Goal: Information Seeking & Learning: Find contact information

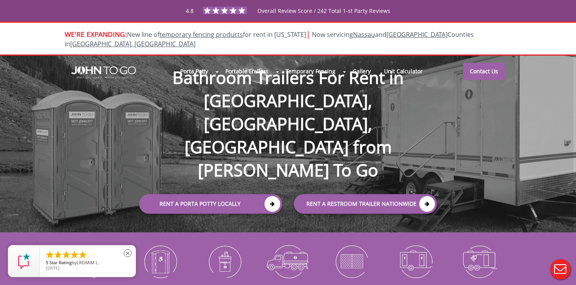
click at [97, 260] on span "LROMIM L." at bounding box center [88, 262] width 22 height 6
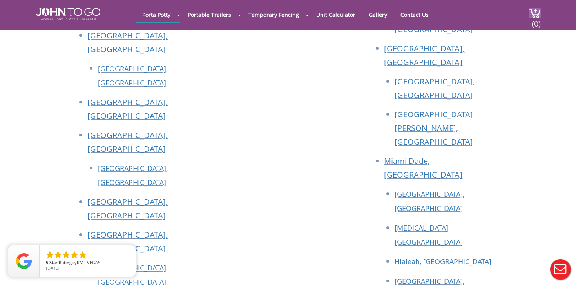
scroll to position [569, 0]
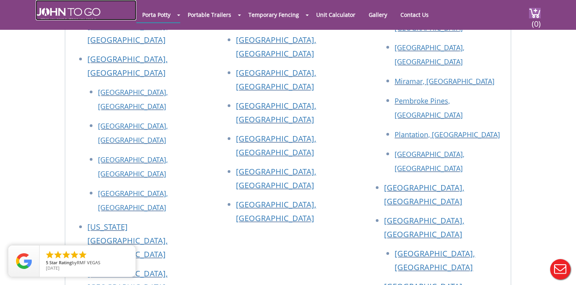
click at [69, 13] on img at bounding box center [68, 14] width 65 height 13
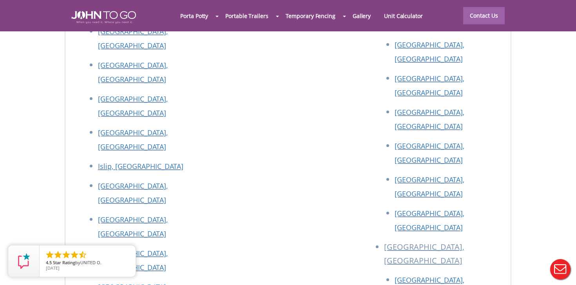
scroll to position [3447, 0]
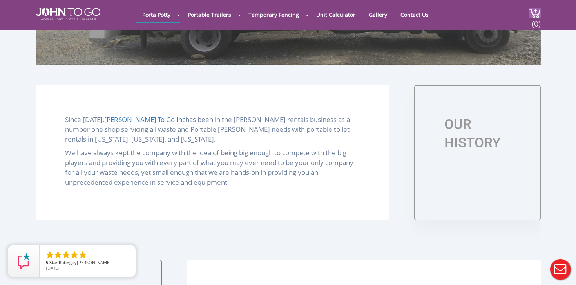
scroll to position [320, 0]
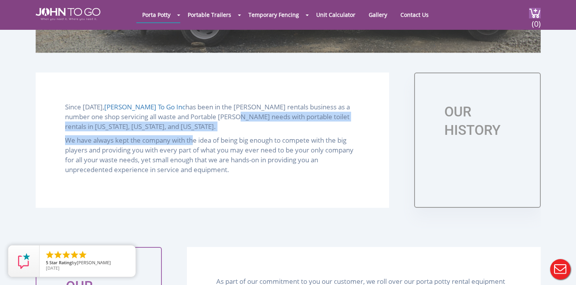
drag, startPoint x: 192, startPoint y: 120, endPoint x: 196, endPoint y: 138, distance: 18.4
click at [196, 138] on div "Since 2004, John To Go Inc has been in the porta john rentals business as a num…" at bounding box center [212, 139] width 353 height 135
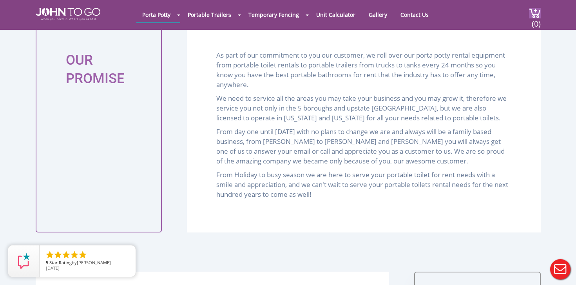
scroll to position [547, 0]
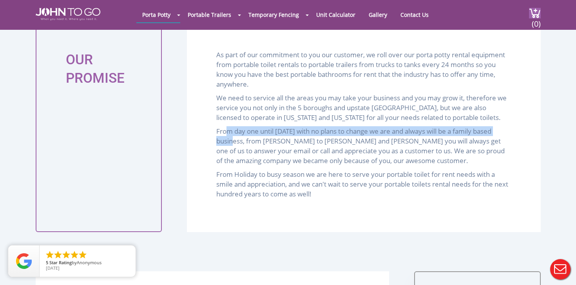
drag, startPoint x: 229, startPoint y: 128, endPoint x: 238, endPoint y: 137, distance: 12.7
click at [238, 137] on p "From day one until today with no plans to change we are and always will be a fa…" at bounding box center [363, 145] width 295 height 39
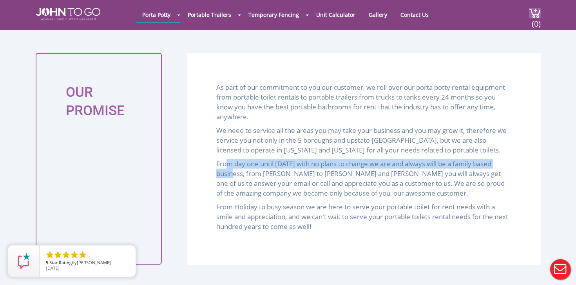
scroll to position [498, 0]
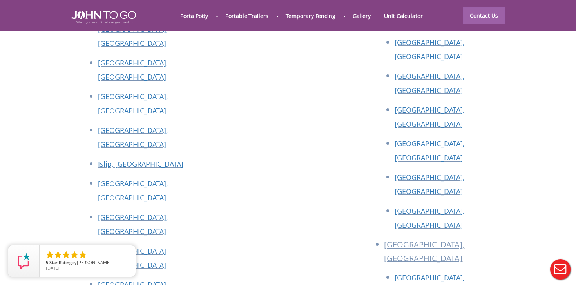
drag, startPoint x: 150, startPoint y: 120, endPoint x: 94, endPoint y: 120, distance: 56.8
copy p "(845) 622-7758"
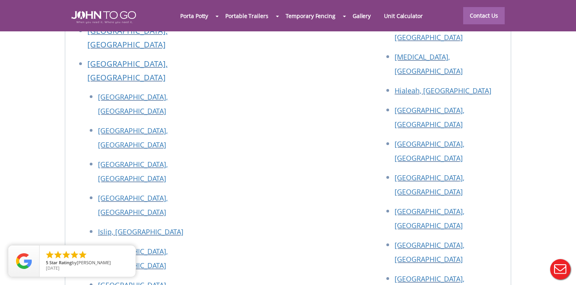
scroll to position [3459, 0]
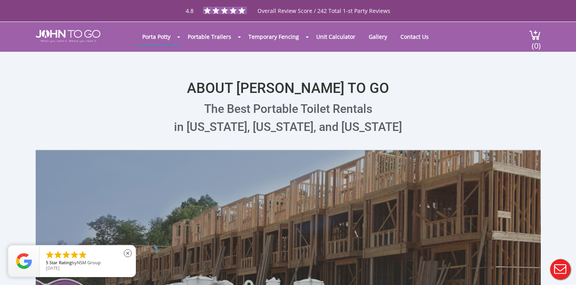
click at [103, 258] on ul "    " at bounding box center [87, 255] width 84 height 10
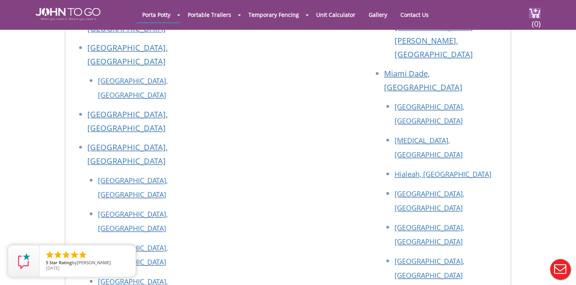
scroll to position [877, 0]
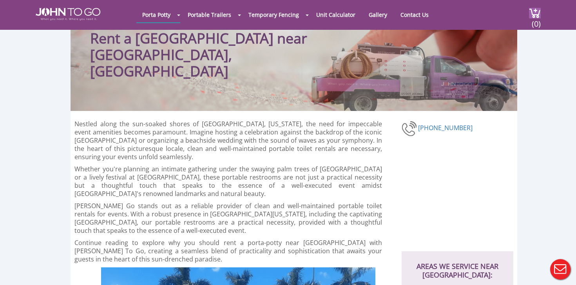
scroll to position [51, 0]
